Goal: Find specific page/section: Find specific page/section

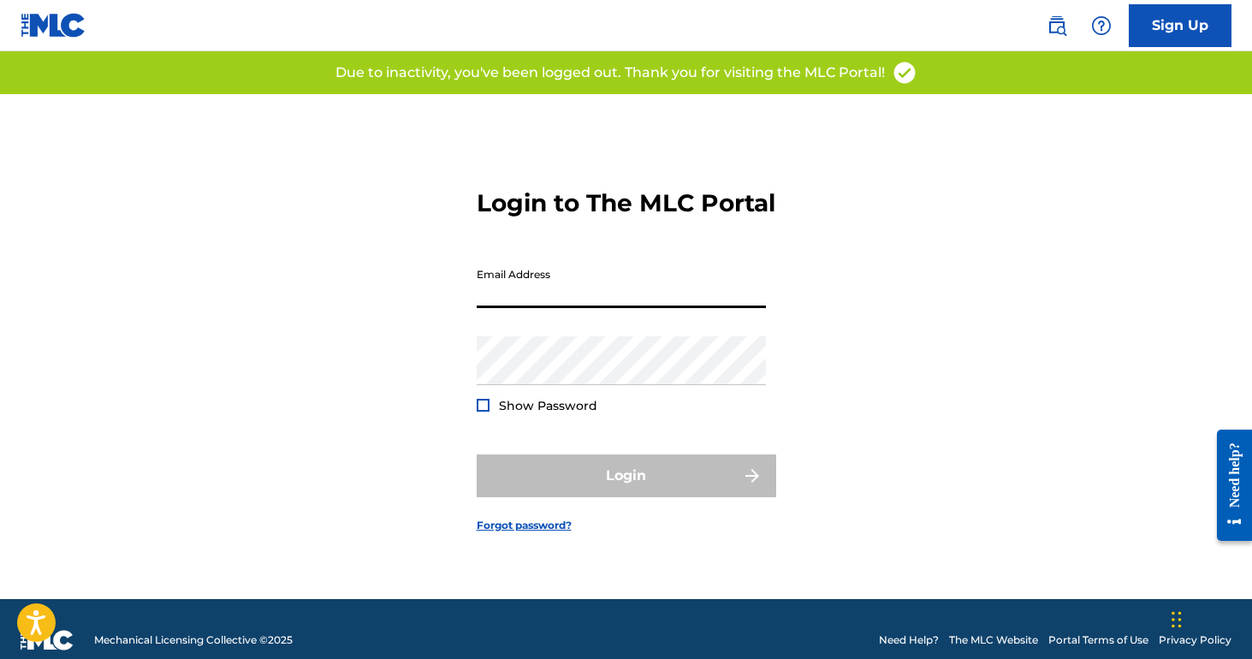
click at [557, 308] on input "Email Address" at bounding box center [621, 283] width 289 height 49
type input "[EMAIL_ADDRESS][DOMAIN_NAME]"
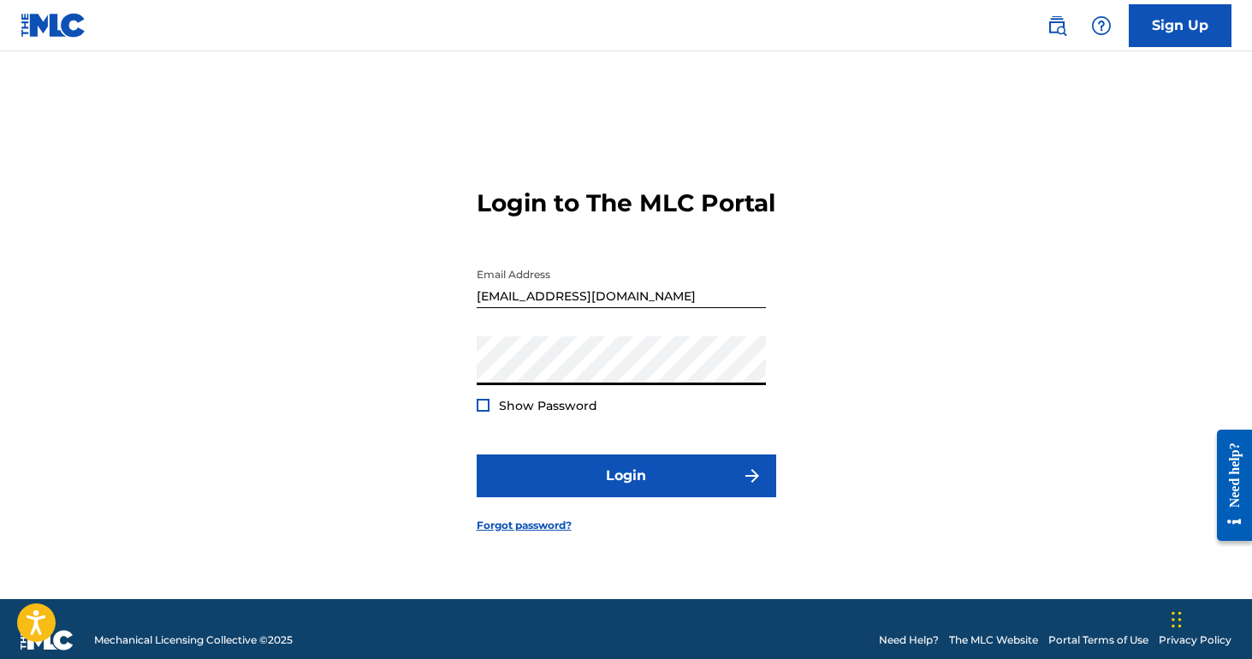
click at [489, 414] on div "Show Password" at bounding box center [537, 405] width 121 height 17
click at [478, 412] on div at bounding box center [483, 405] width 13 height 13
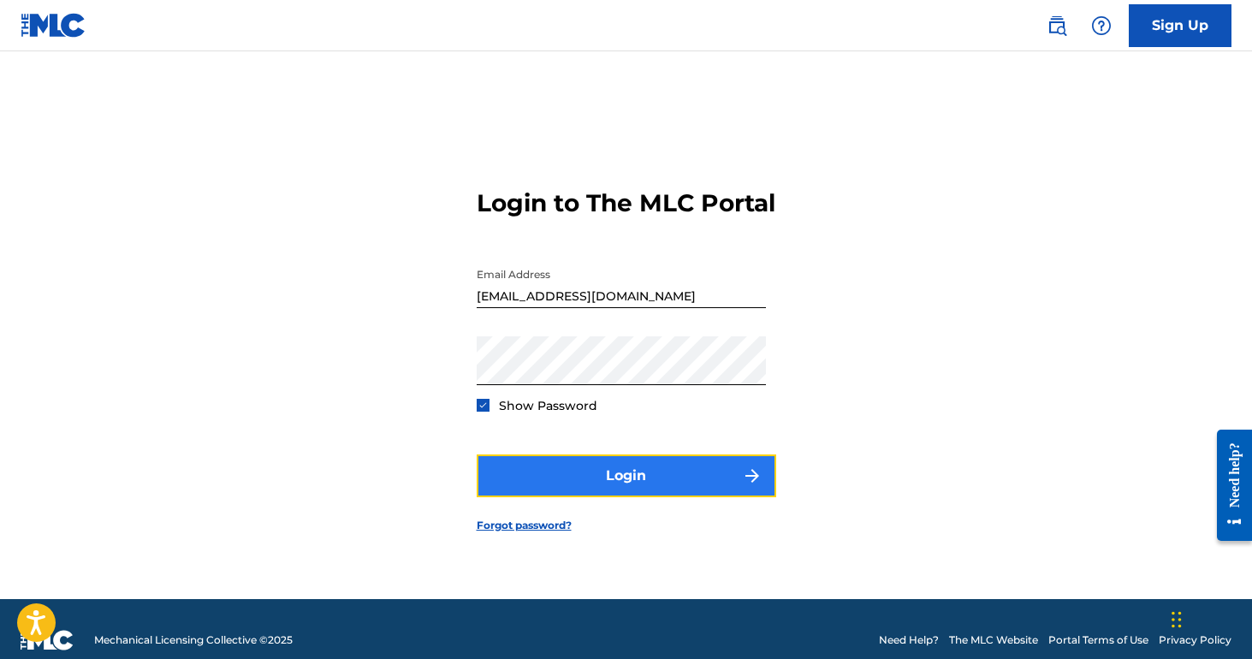
click at [594, 485] on button "Login" at bounding box center [627, 476] width 300 height 43
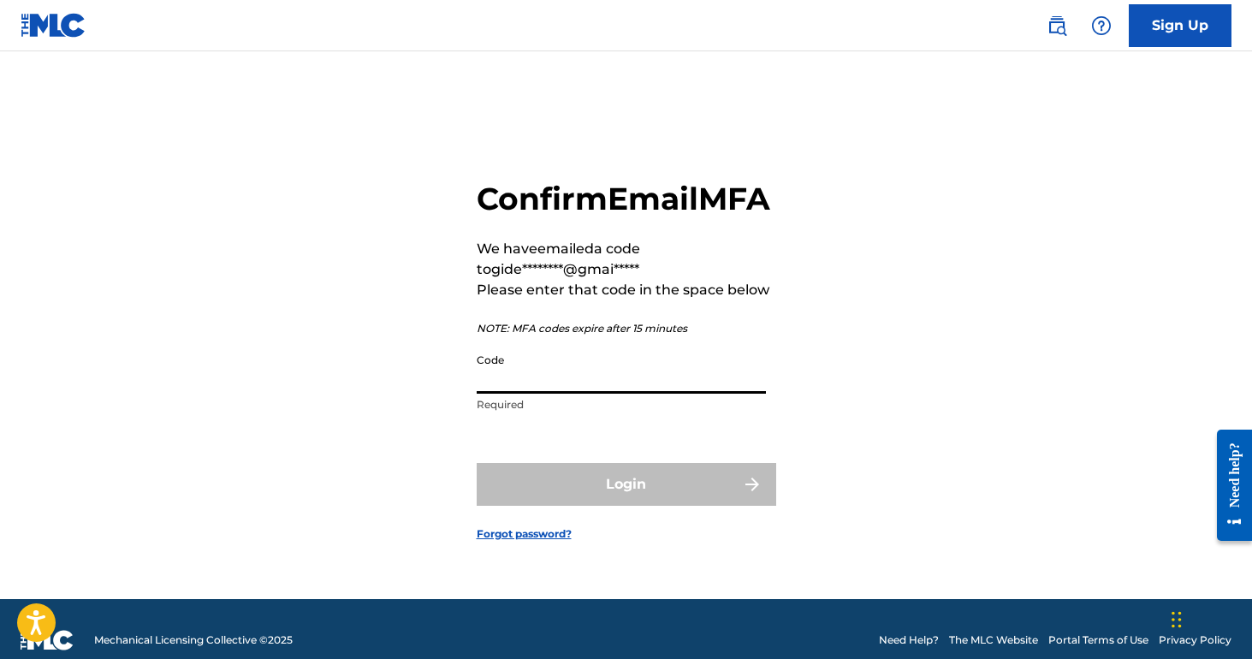
click at [581, 387] on input "Code" at bounding box center [621, 369] width 289 height 49
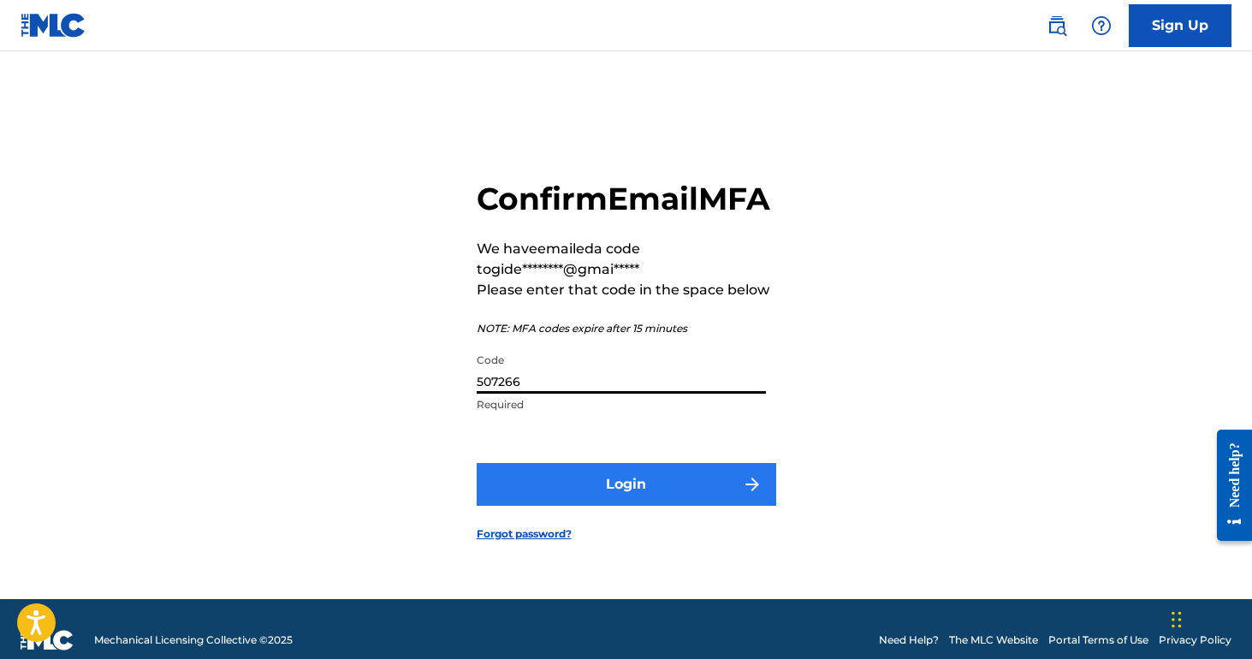
type input "507266"
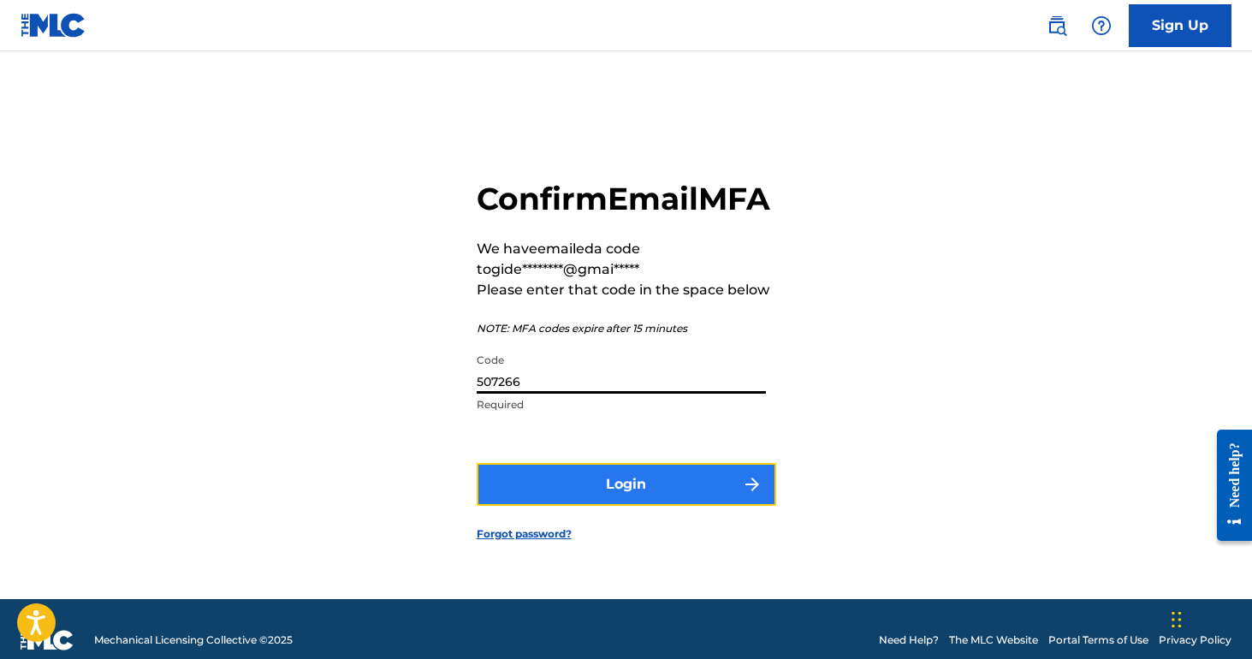
click at [669, 485] on button "Login" at bounding box center [627, 484] width 300 height 43
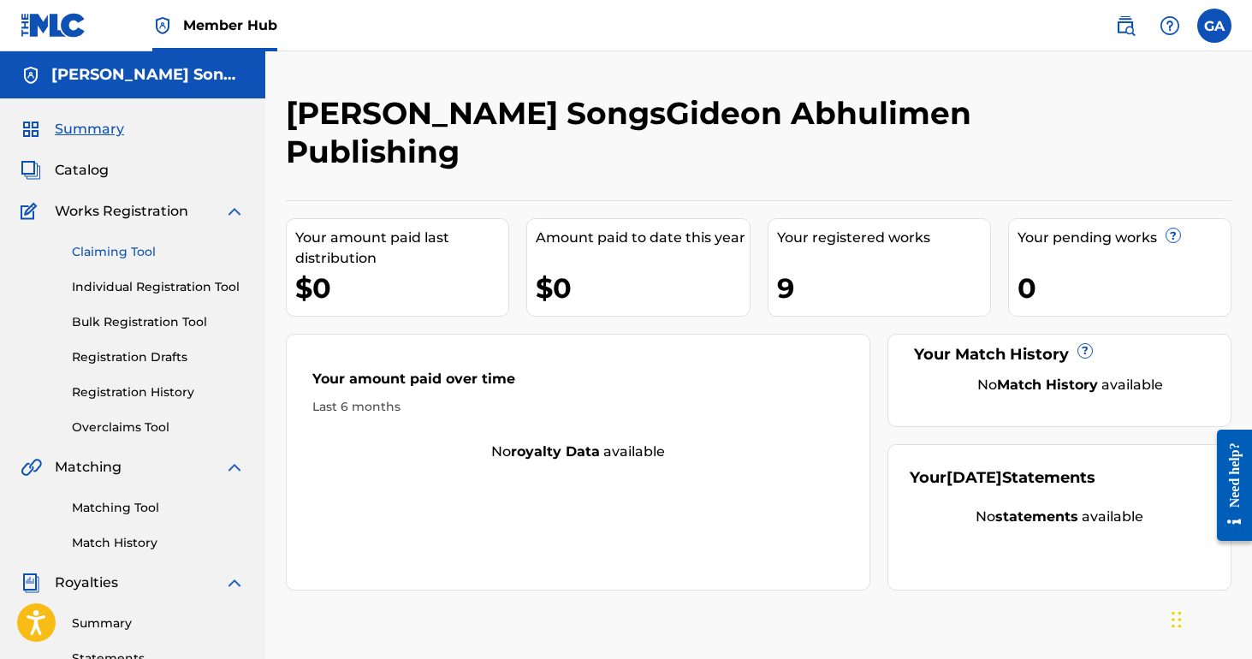
click at [147, 252] on link "Claiming Tool" at bounding box center [158, 252] width 173 height 18
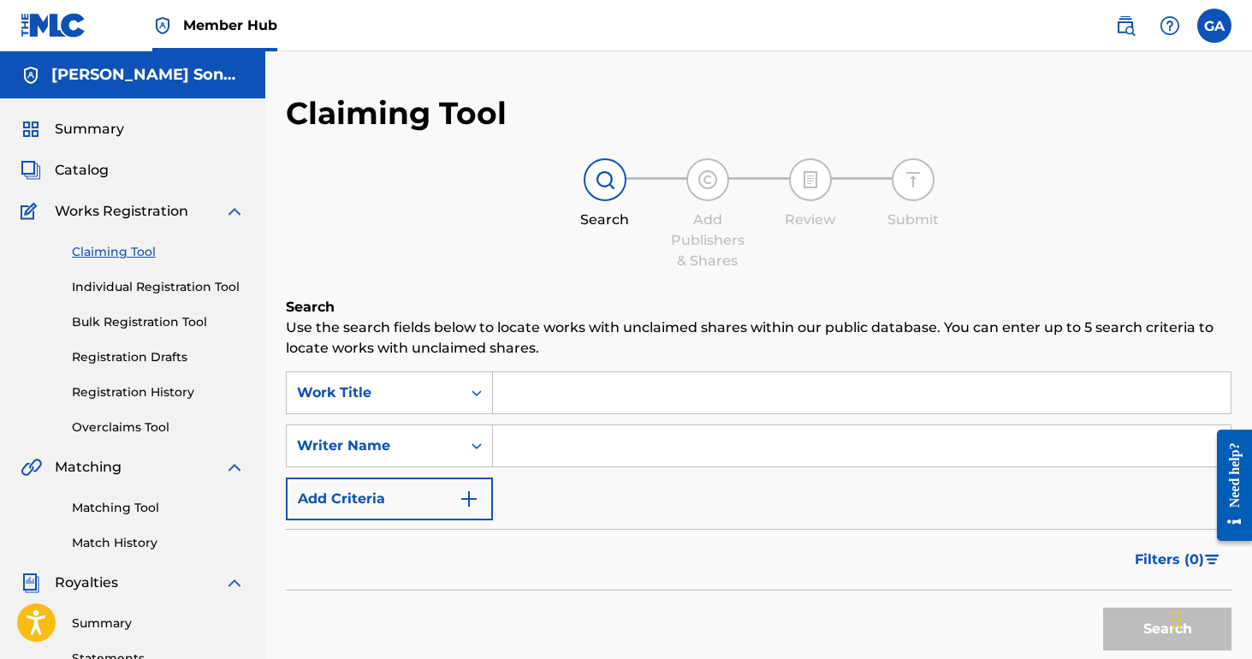
click at [109, 173] on div "Catalog" at bounding box center [133, 170] width 224 height 21
click at [97, 169] on span "Catalog" at bounding box center [82, 170] width 54 height 21
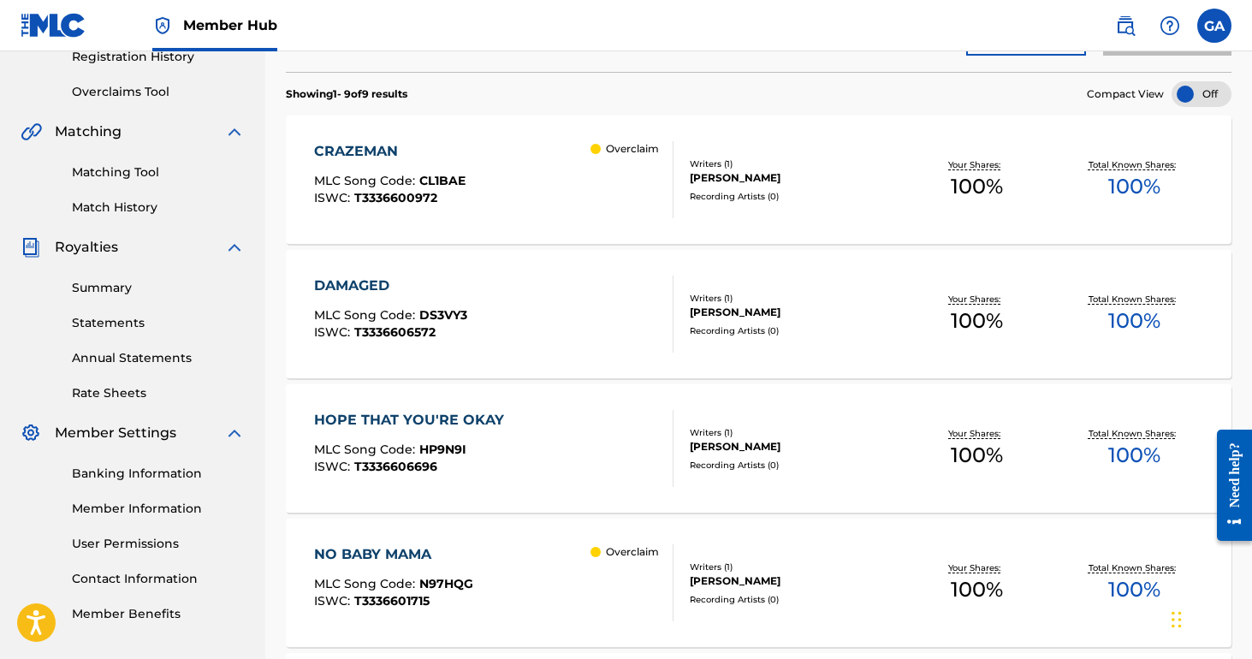
scroll to position [491, 0]
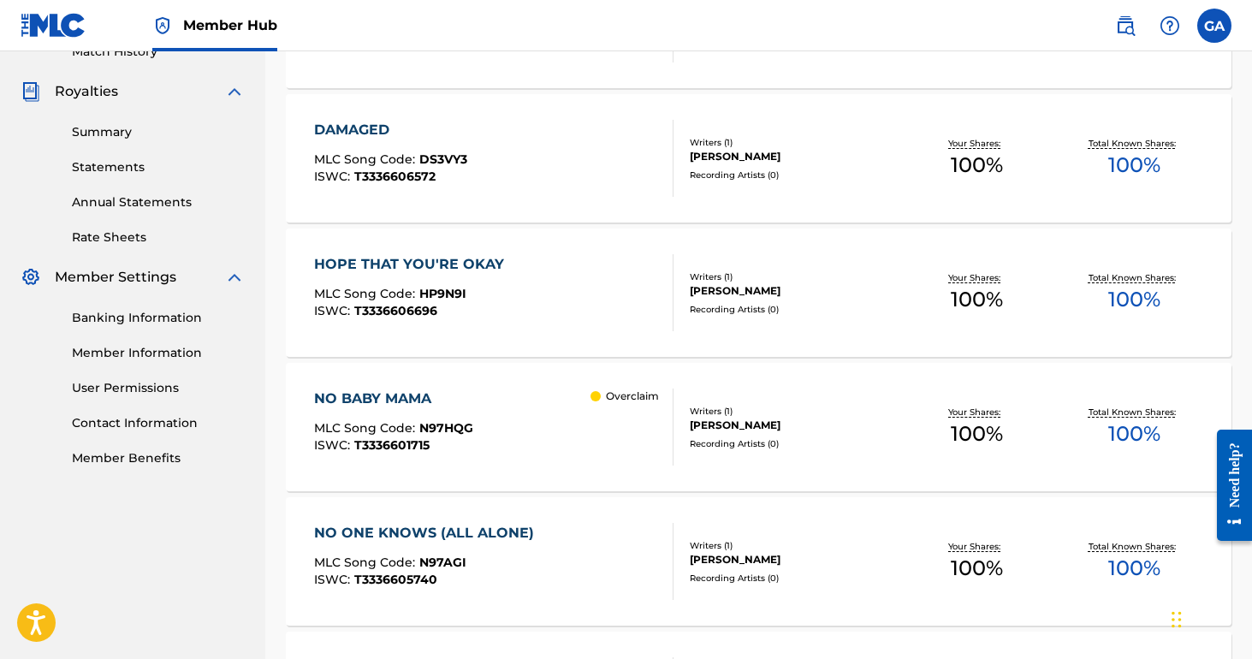
click at [497, 294] on div "MLC Song Code : HP9N9I" at bounding box center [413, 296] width 199 height 17
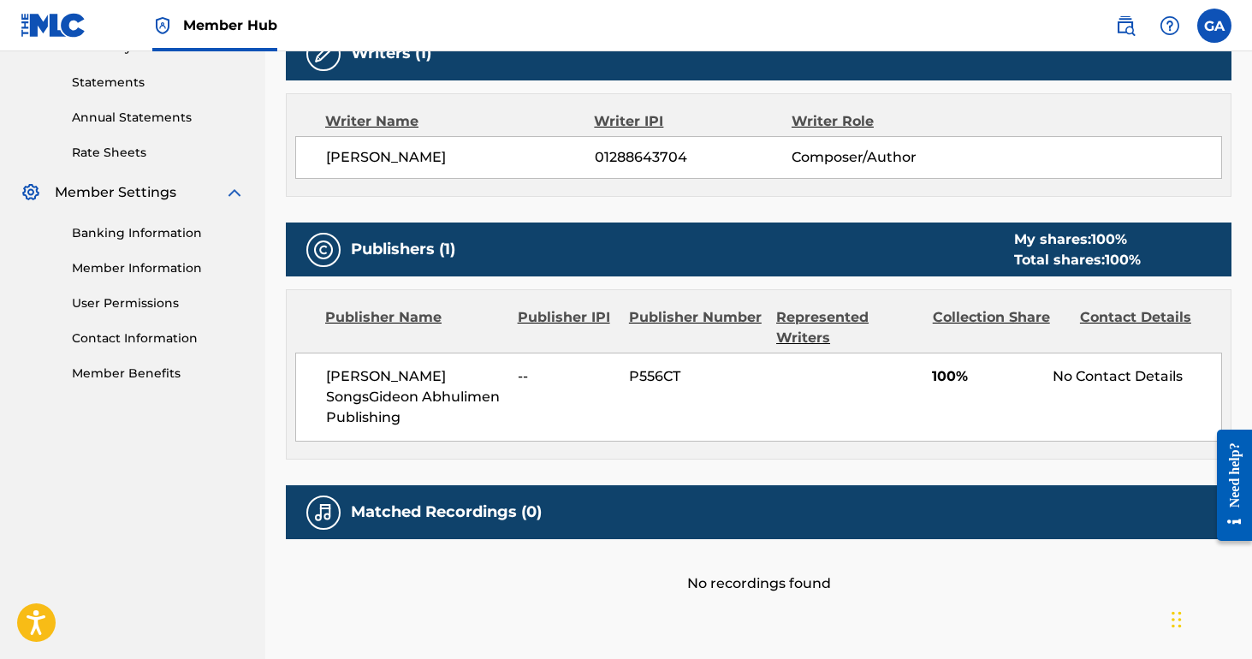
scroll to position [577, 0]
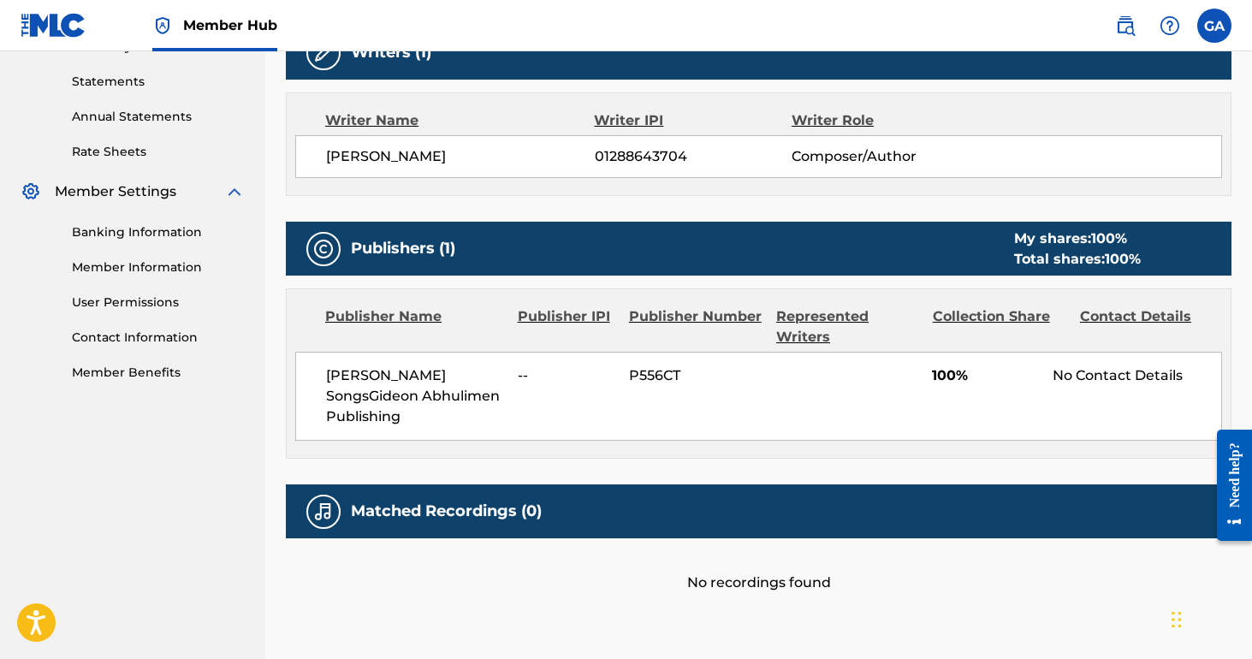
drag, startPoint x: 324, startPoint y: 378, endPoint x: 423, endPoint y: 420, distance: 108.1
click at [423, 420] on div "[PERSON_NAME] SongsGideon Abhulimen Publishing -- P556CT 100% No Contact Details" at bounding box center [758, 396] width 927 height 89
copy span "[PERSON_NAME] SongsGideon Abhulimen Publishing"
